Goal: Information Seeking & Learning: Compare options

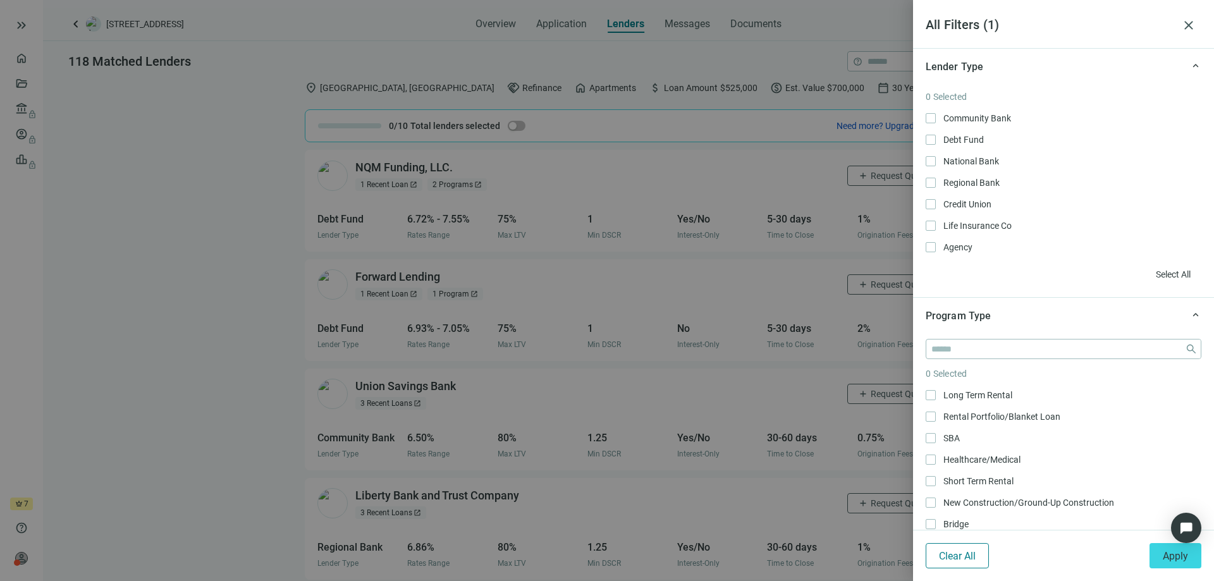
click at [979, 558] on button "Clear All" at bounding box center [957, 555] width 63 height 25
click at [1185, 24] on span "close" at bounding box center [1188, 25] width 15 height 15
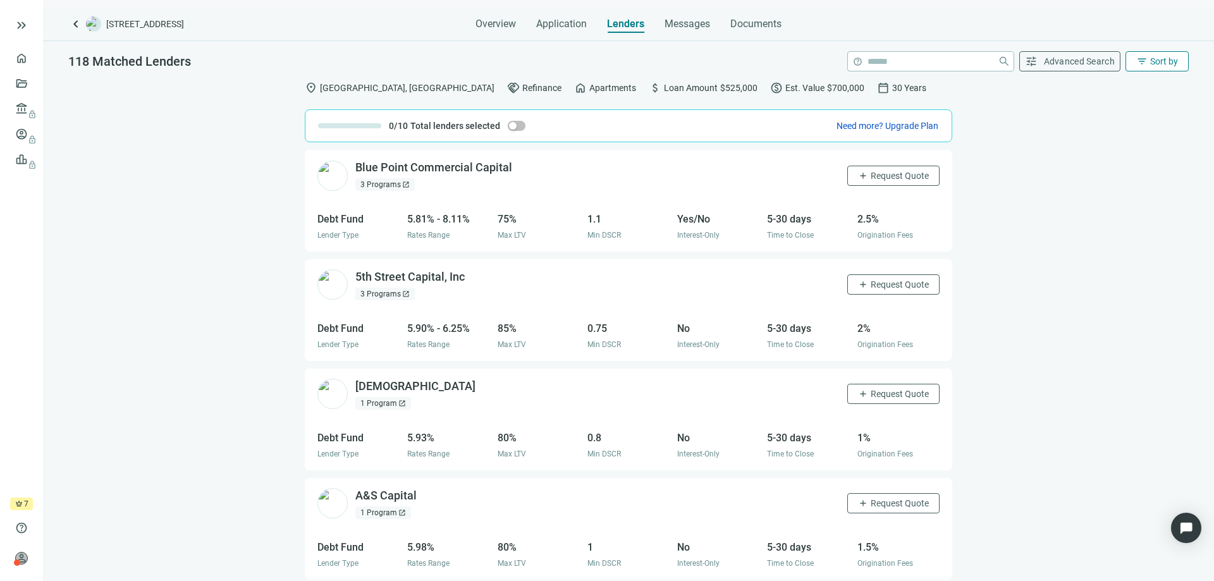
click at [1161, 60] on span "Sort by" at bounding box center [1164, 61] width 28 height 10
click at [1122, 133] on div "Rate (low to high)" at bounding box center [1131, 136] width 89 height 13
click at [1158, 59] on span "Sort by" at bounding box center [1164, 61] width 28 height 10
click at [1136, 156] on div "DSCR (low to high)" at bounding box center [1131, 158] width 89 height 13
click at [1094, 61] on span "Advanced Search" at bounding box center [1079, 61] width 71 height 10
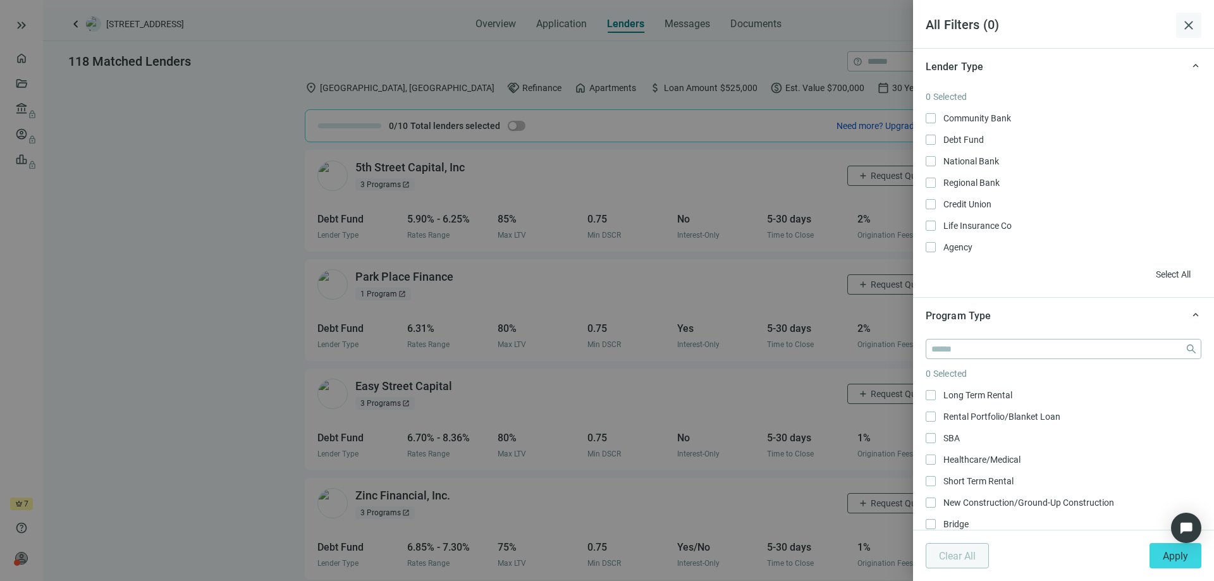
click at [1189, 18] on span "close" at bounding box center [1188, 25] width 15 height 15
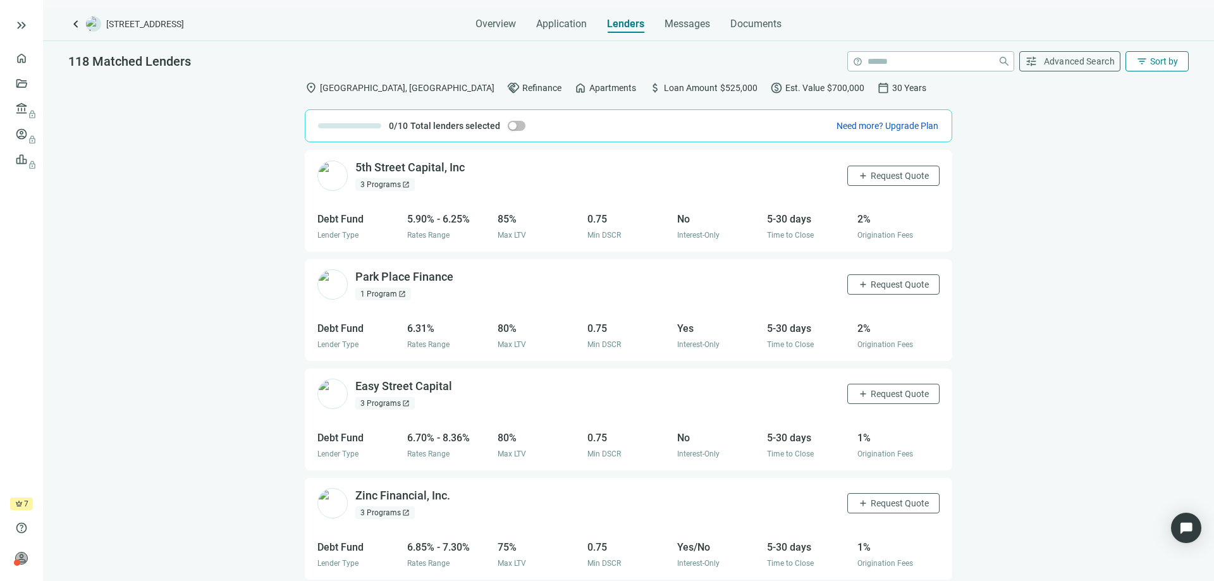
click at [1163, 60] on span "Sort by" at bounding box center [1164, 61] width 28 height 10
click at [1130, 201] on div "LTV (high to low)" at bounding box center [1131, 204] width 89 height 13
click at [1164, 63] on span "Sort by" at bounding box center [1164, 61] width 28 height 10
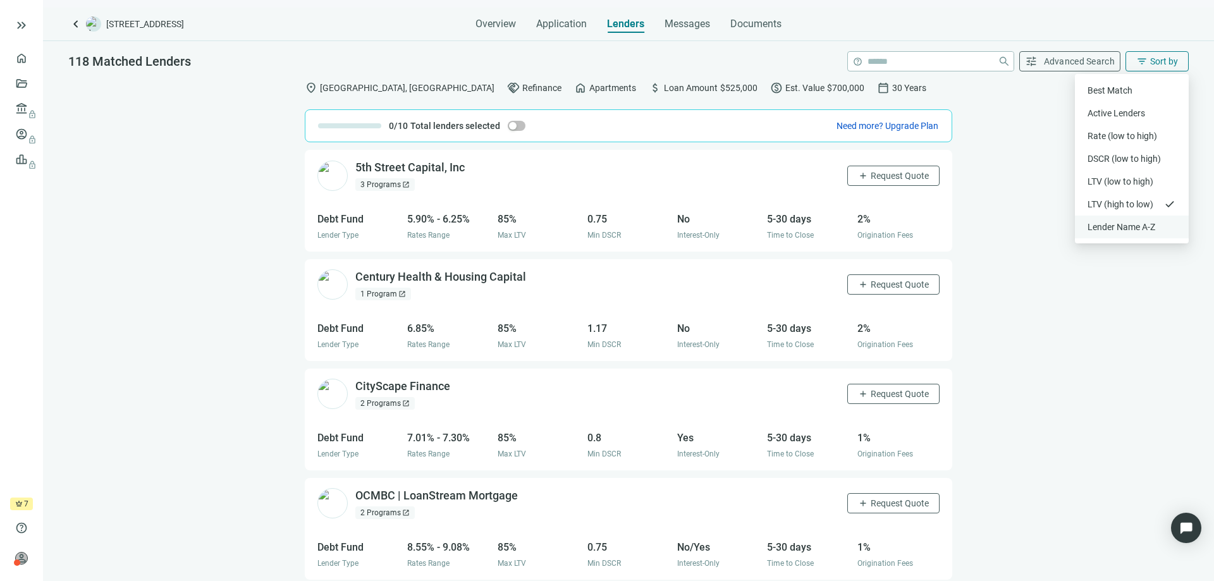
click at [1127, 224] on div "Lender Name A-Z" at bounding box center [1131, 227] width 89 height 13
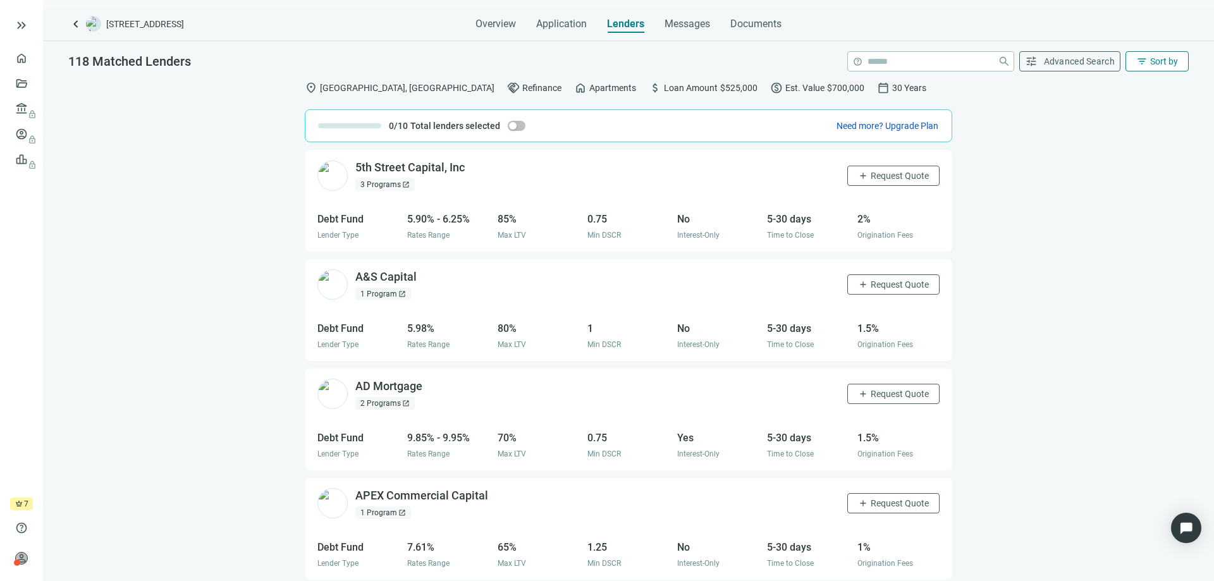
click at [1160, 64] on span "Sort by" at bounding box center [1164, 61] width 28 height 10
click at [1118, 112] on div "Active Lenders" at bounding box center [1131, 113] width 89 height 13
click at [1161, 58] on span "Sort by" at bounding box center [1164, 61] width 28 height 10
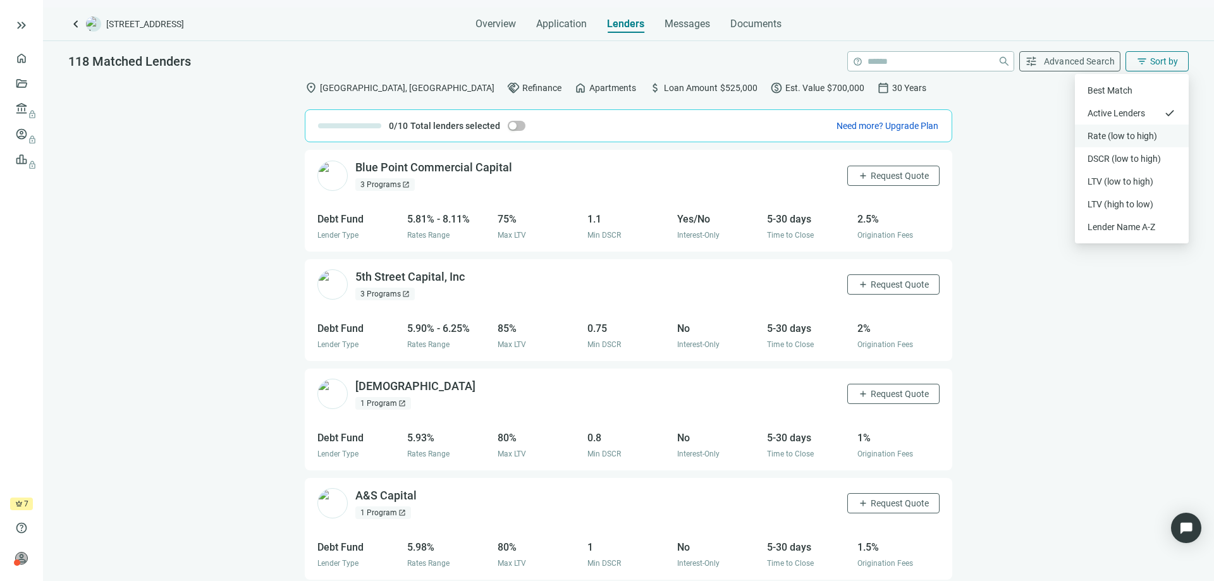
click at [1130, 139] on div "Rate (low to high)" at bounding box center [1131, 136] width 89 height 13
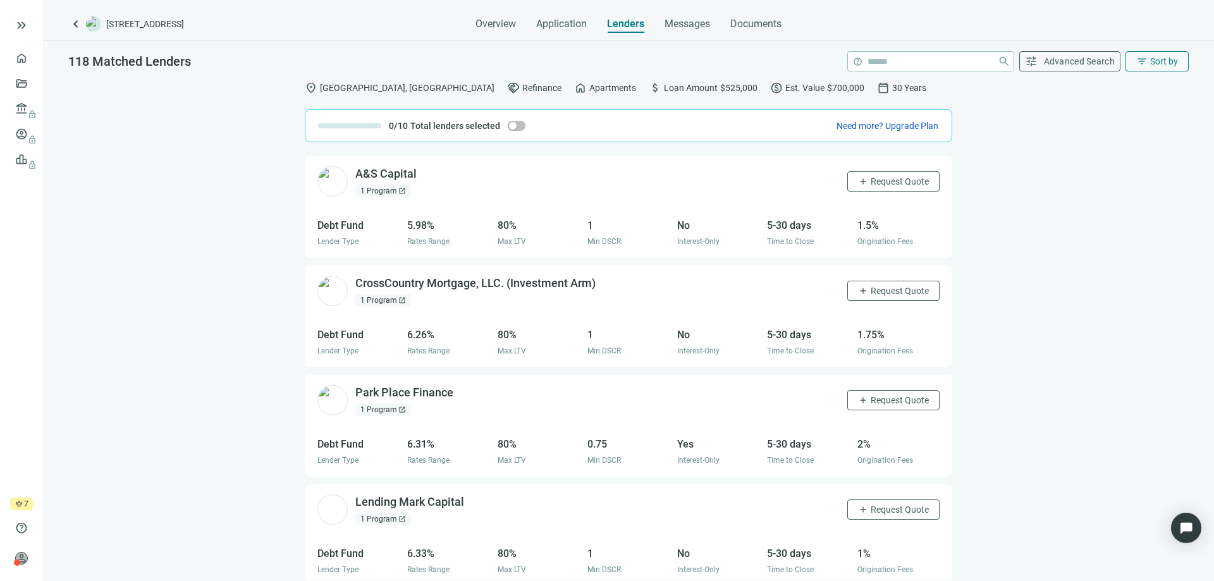
scroll to position [379, 0]
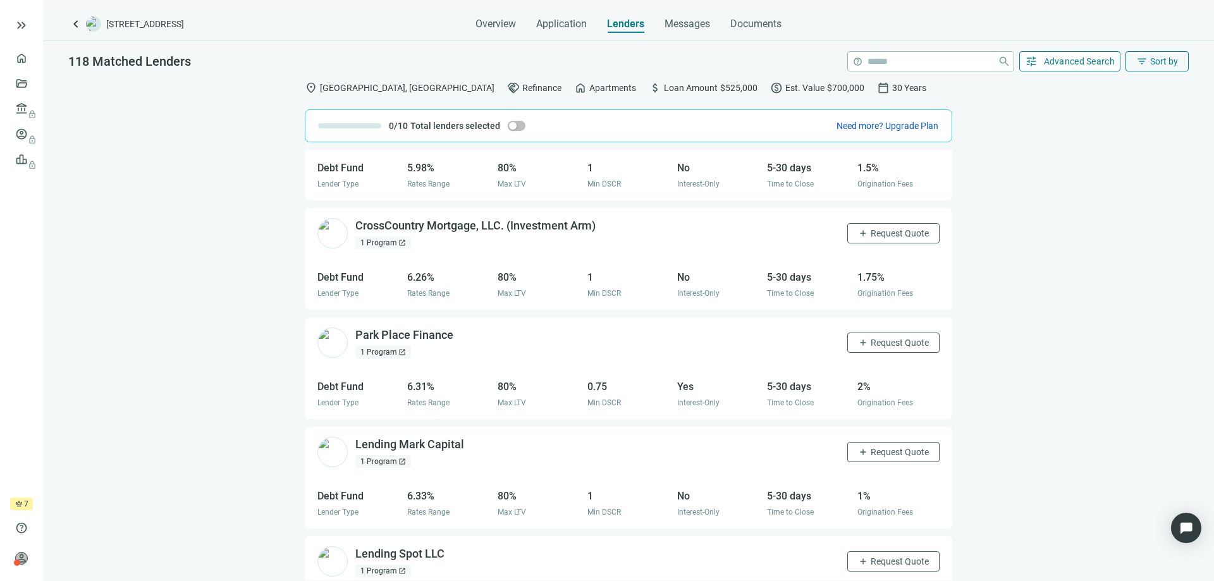
click at [1083, 65] on span "Advanced Search" at bounding box center [1079, 61] width 71 height 10
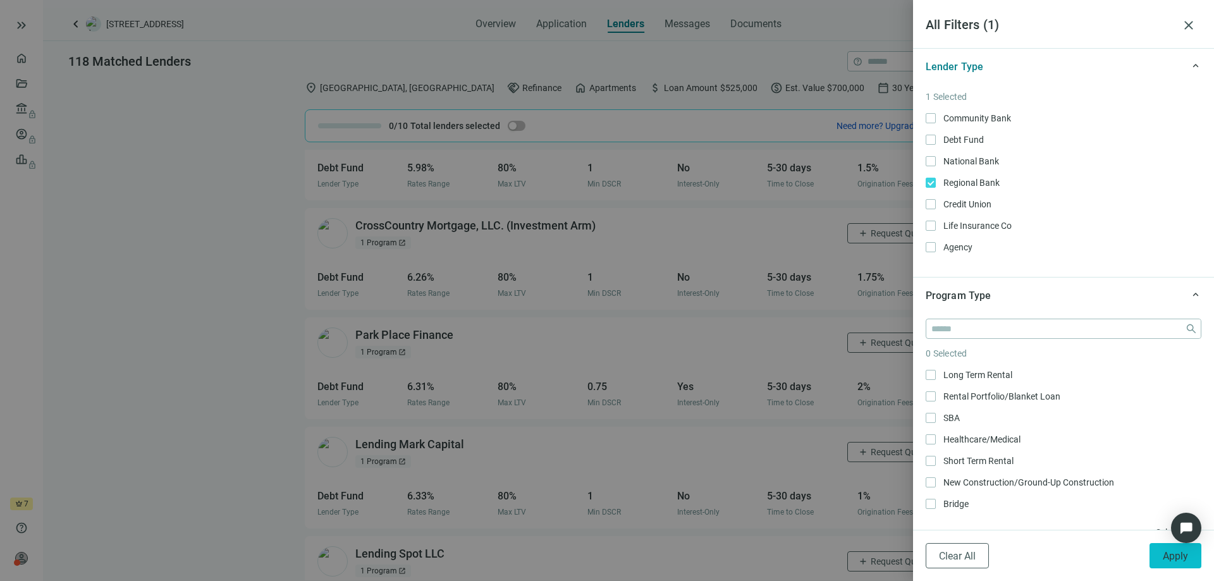
click at [1167, 556] on span "Apply" at bounding box center [1175, 556] width 25 height 12
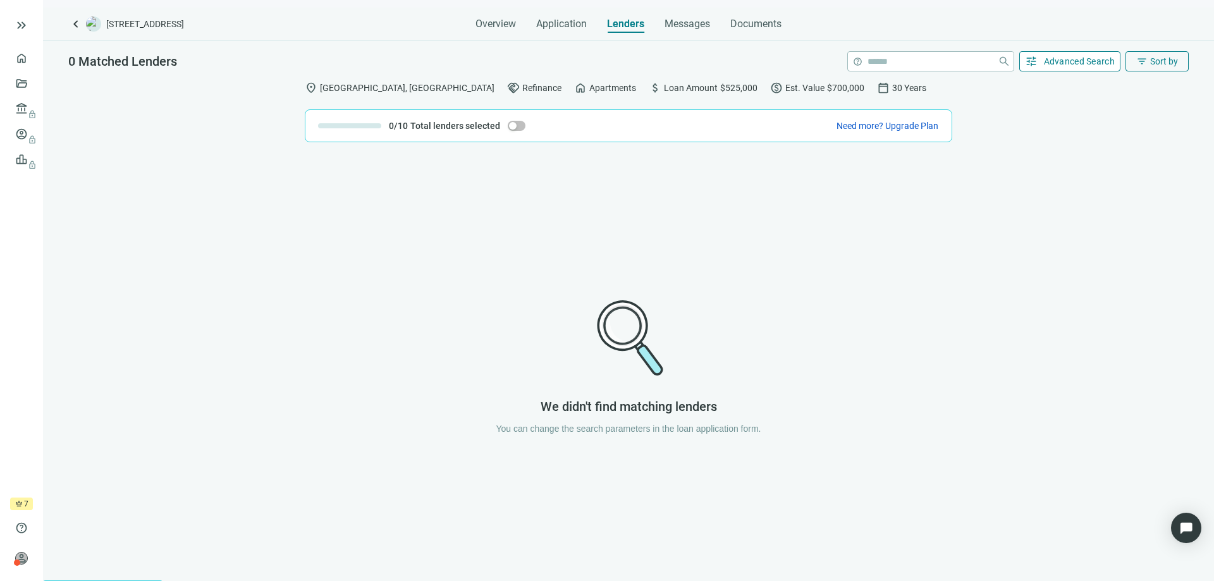
click at [1106, 61] on span "Advanced Search" at bounding box center [1079, 61] width 71 height 10
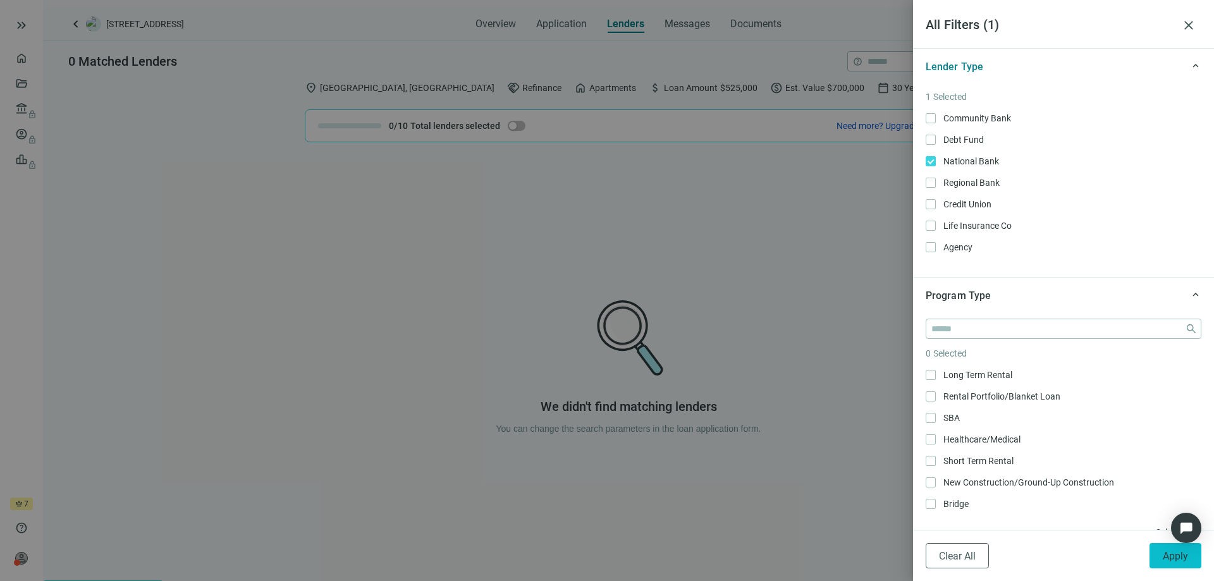
click at [1169, 551] on span "Apply" at bounding box center [1175, 556] width 25 height 12
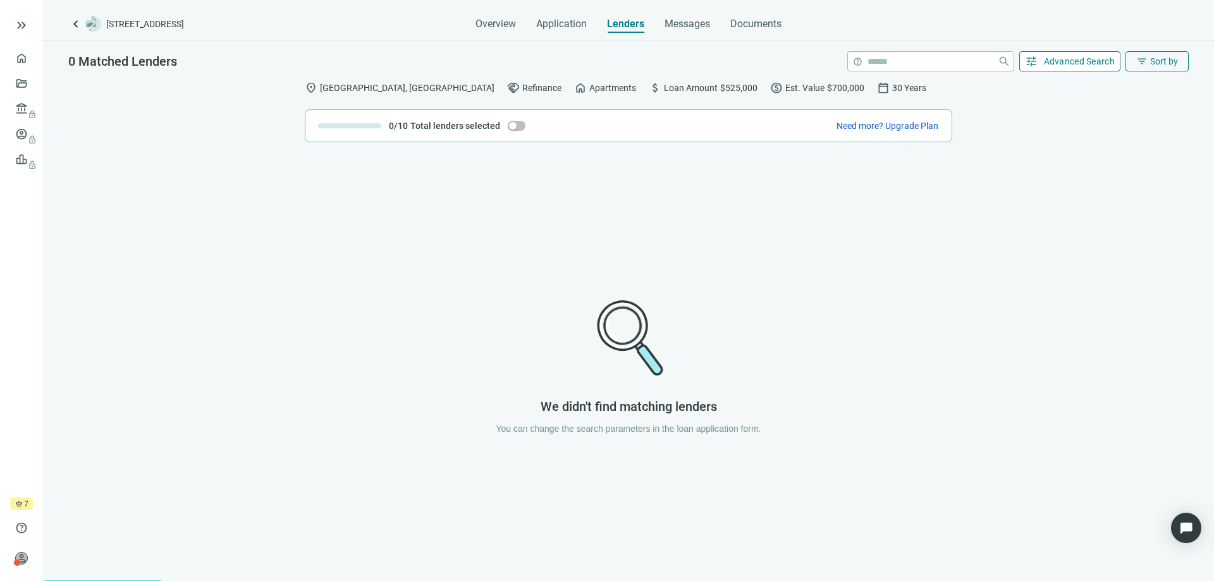
click at [1099, 64] on span "Advanced Search" at bounding box center [1079, 61] width 71 height 10
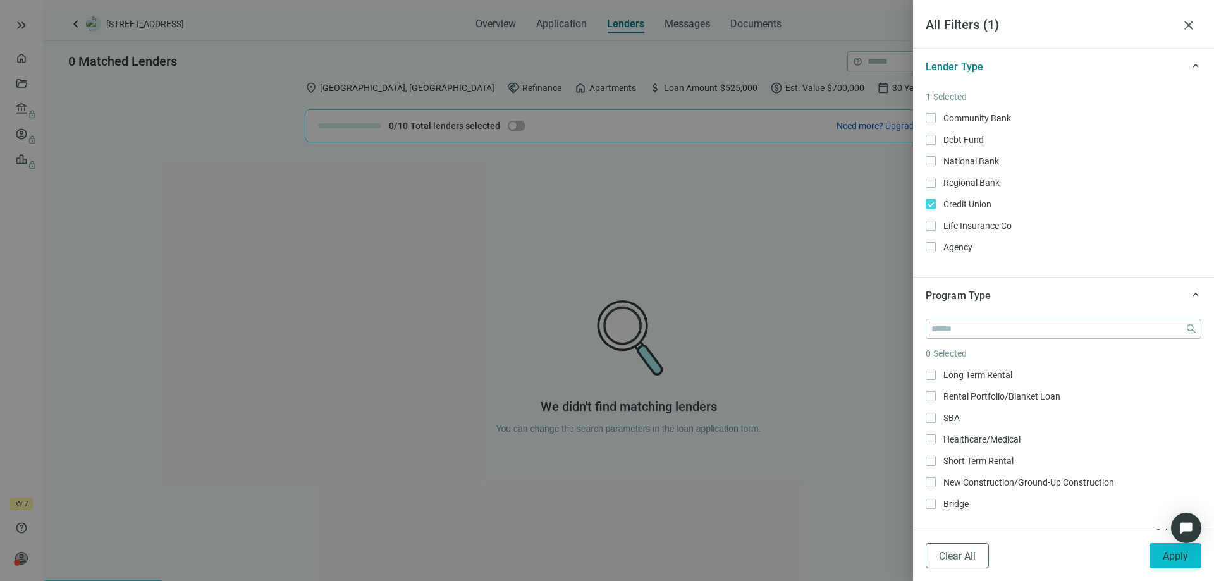
click at [1179, 554] on span "Apply" at bounding box center [1175, 556] width 25 height 12
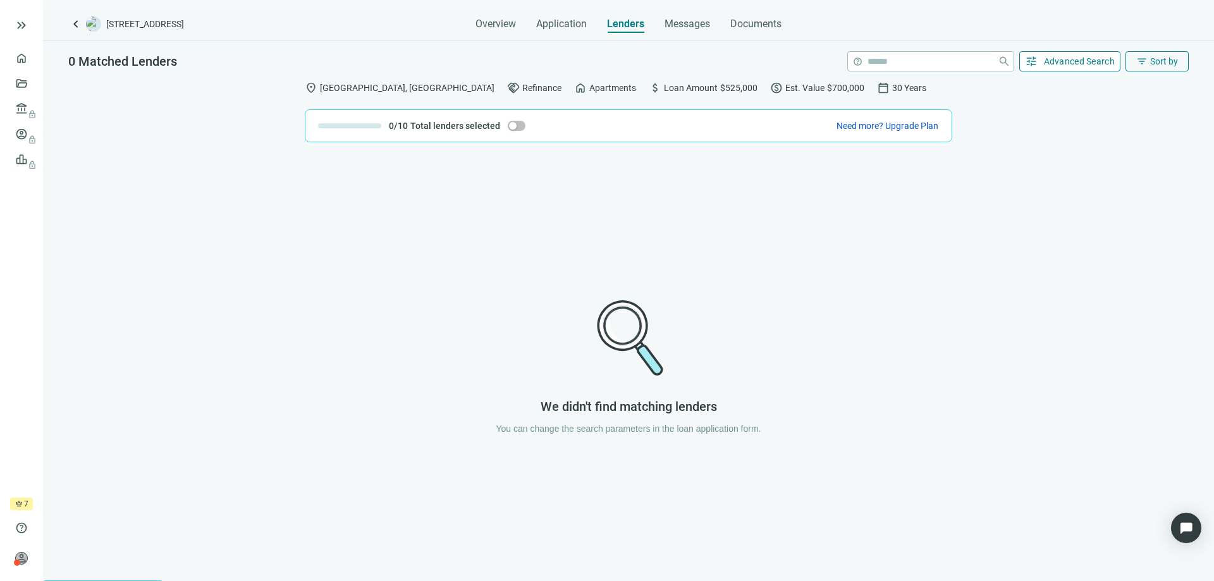
click at [1074, 58] on span "Advanced Search" at bounding box center [1079, 61] width 71 height 10
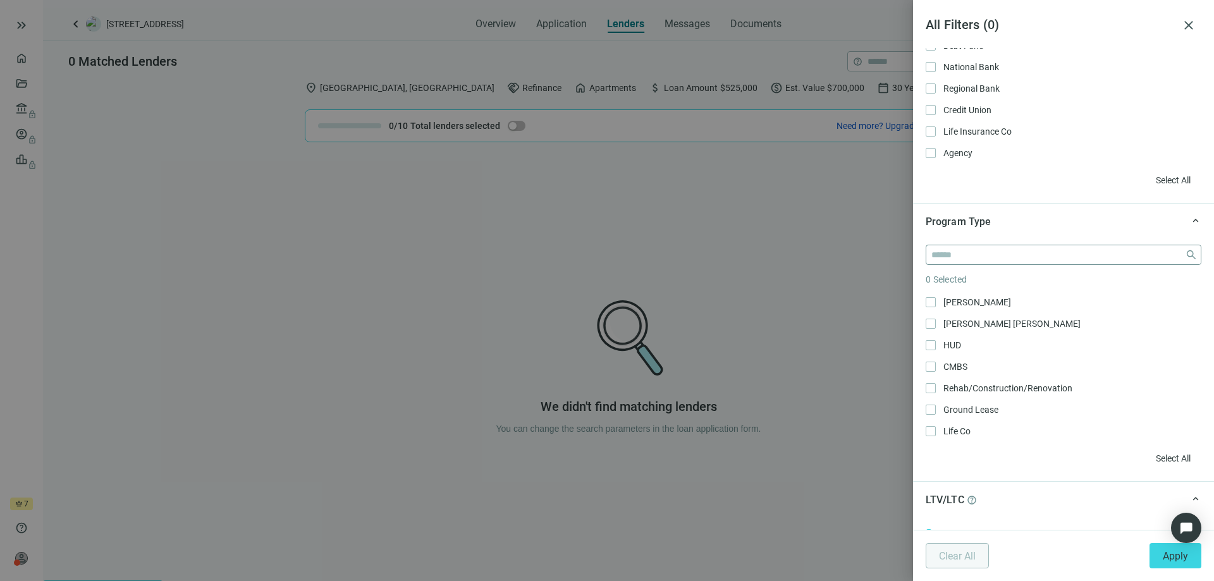
scroll to position [126, 0]
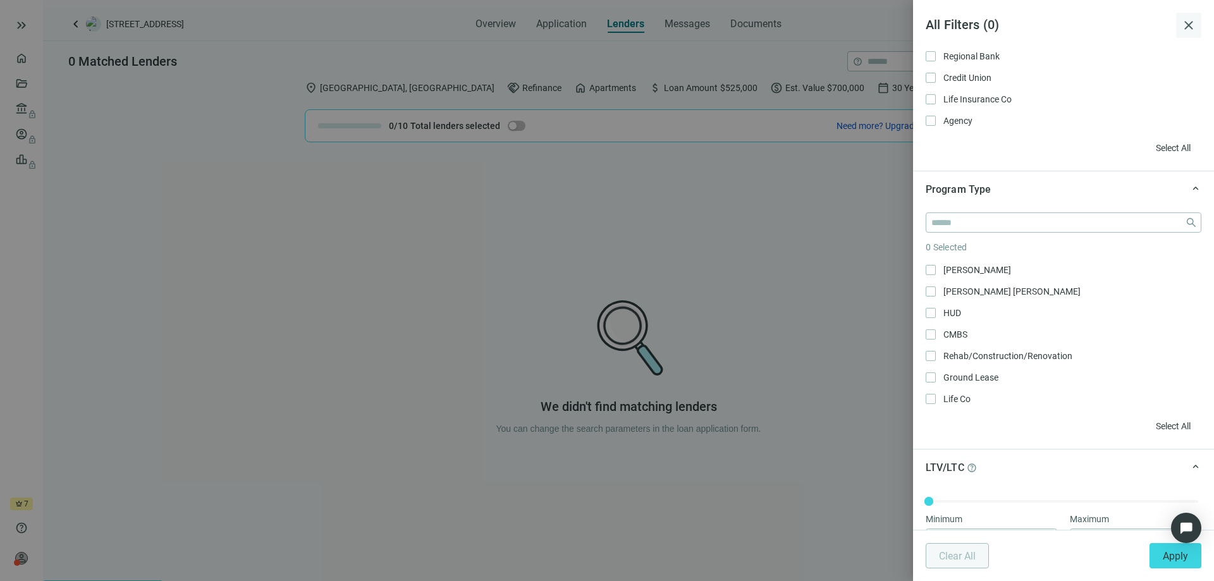
click at [1193, 21] on span "close" at bounding box center [1188, 25] width 15 height 15
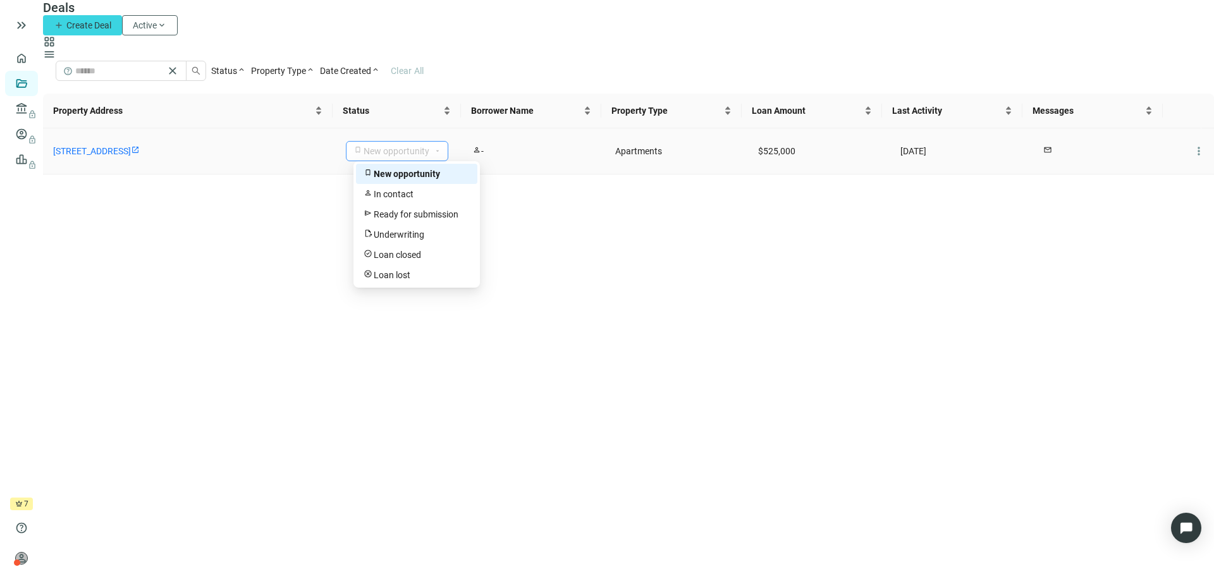
click at [382, 149] on div "New opportunity" at bounding box center [397, 151] width 66 height 19
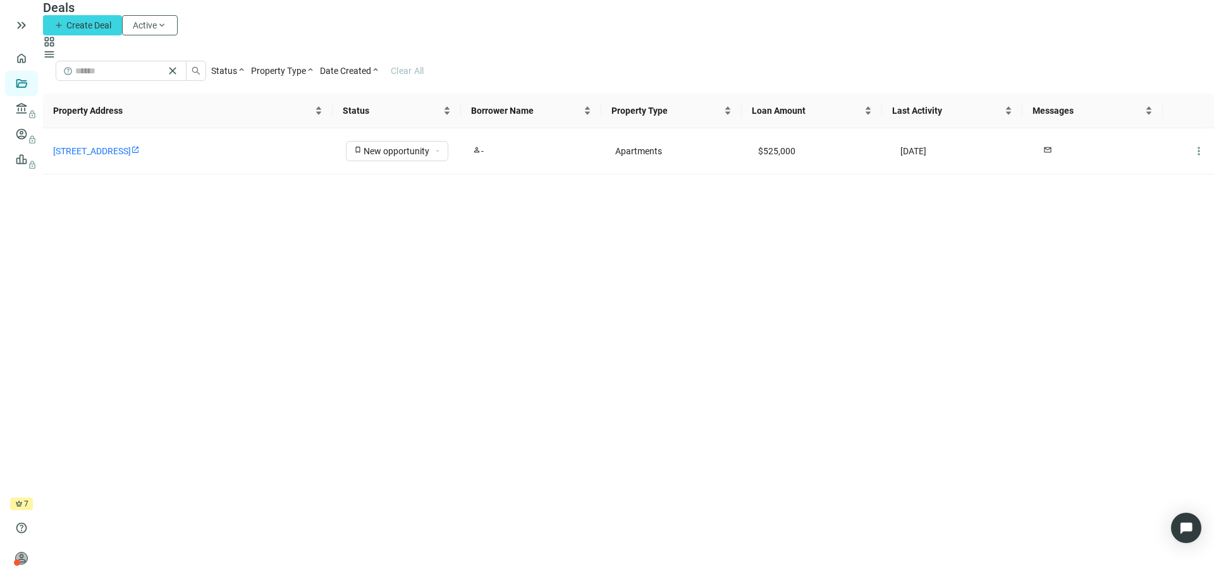
click at [637, 227] on main "Deals add Create Deal Active keyboard_arrow_down grid_view menu help close Stat…" at bounding box center [628, 290] width 1171 height 581
click at [296, 67] on span "Property Type" at bounding box center [278, 71] width 55 height 10
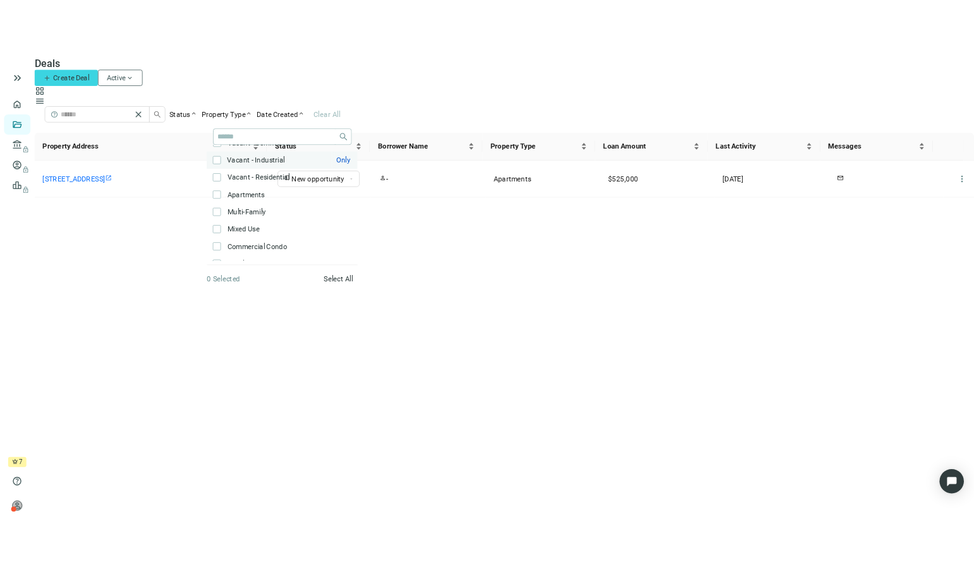
scroll to position [253, 0]
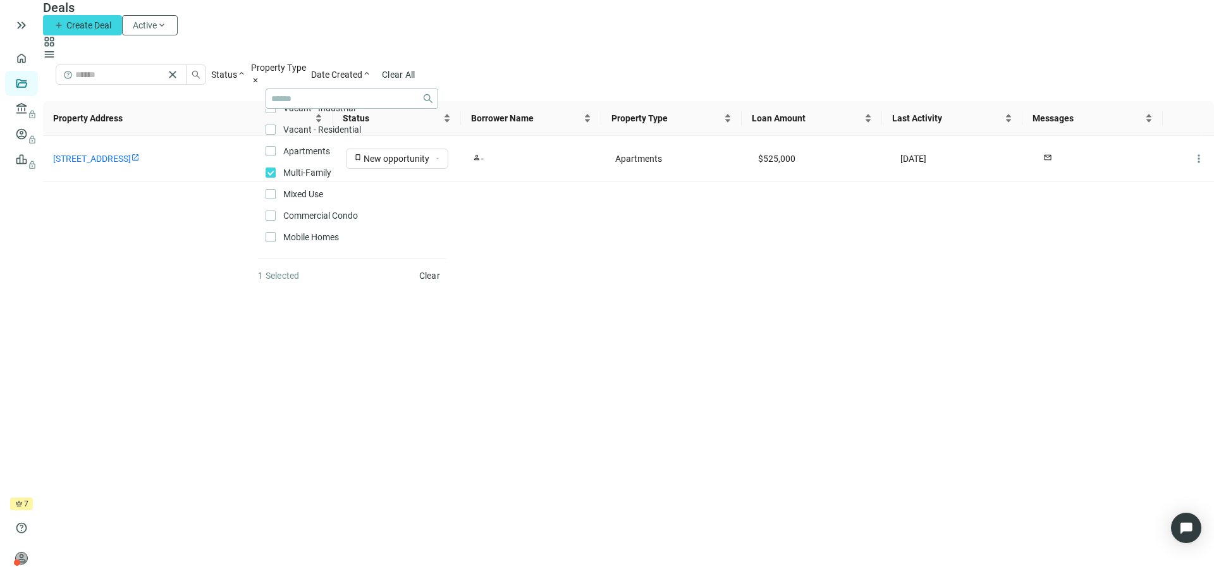
click at [546, 231] on main "Deals add Create Deal Active keyboard_arrow_down grid_view menu help close Stat…" at bounding box center [628, 290] width 1171 height 581
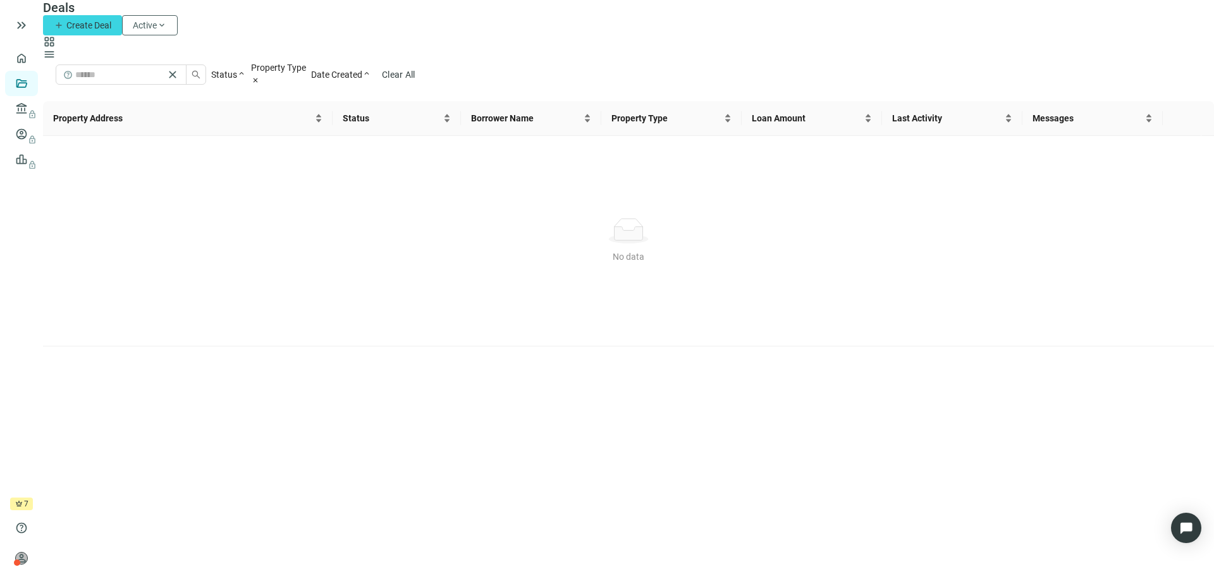
click at [302, 68] on span "Property Type" at bounding box center [278, 68] width 55 height 10
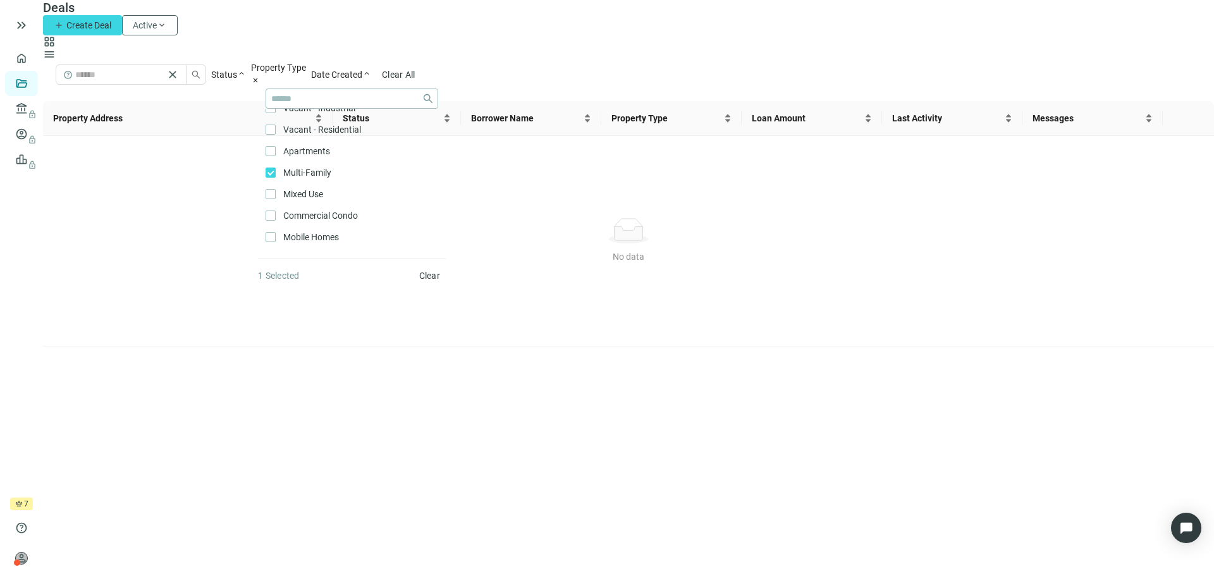
click at [302, 68] on span "Property Type" at bounding box center [278, 68] width 55 height 10
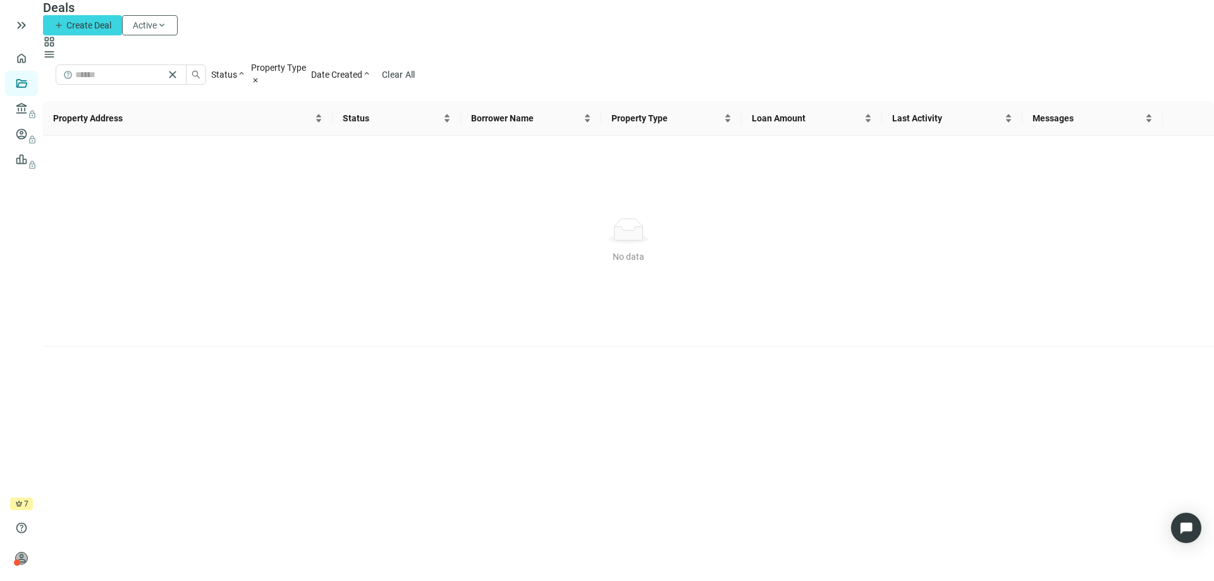
click at [224, 70] on span "Status" at bounding box center [224, 75] width 26 height 10
click at [550, 206] on div "Property Address Status Borrower Name Property Type Loan Amount Last Activity M…" at bounding box center [628, 223] width 1171 height 245
